Goal: Check status: Check status

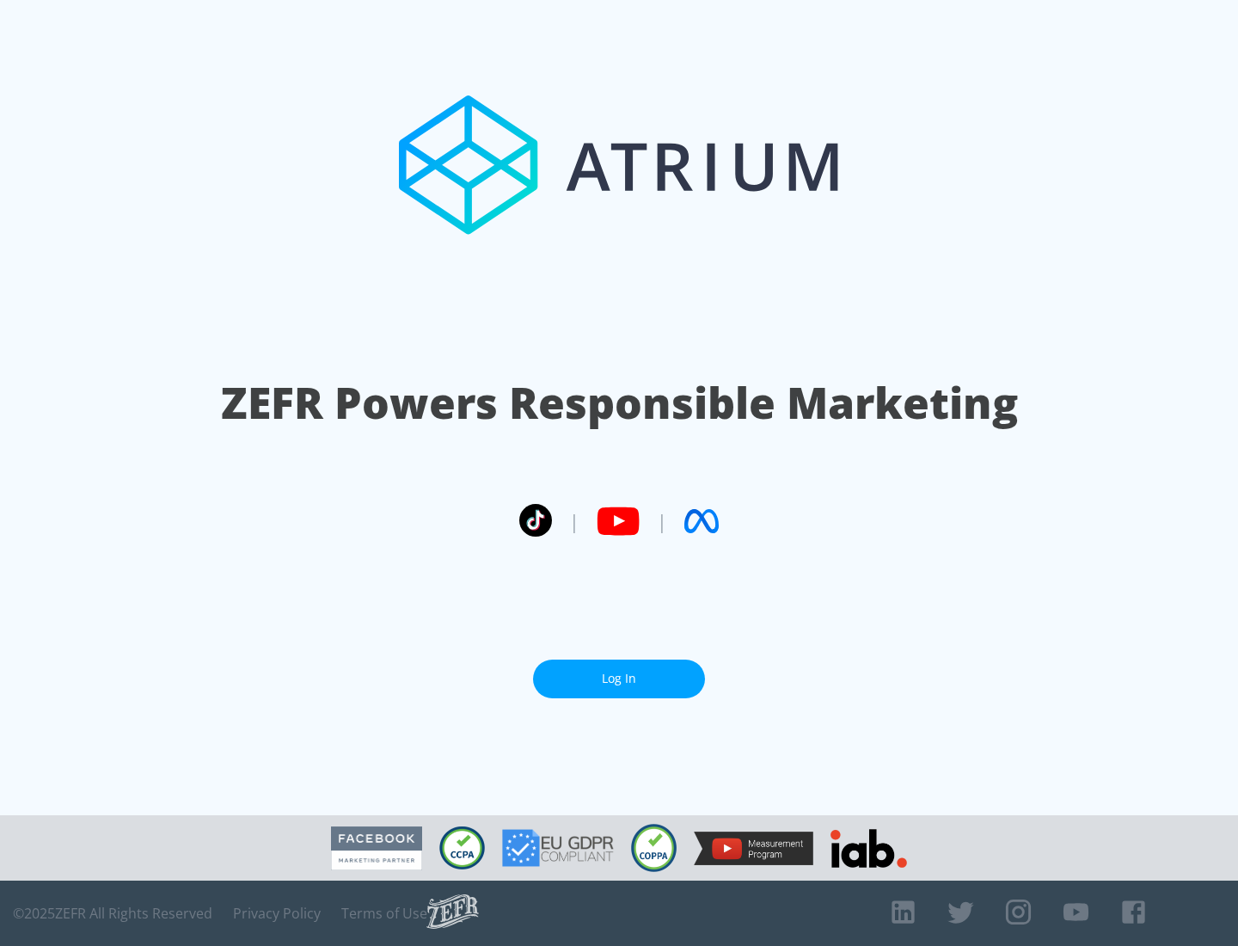
click at [619, 672] on link "Log In" at bounding box center [619, 679] width 172 height 39
